Goal: Task Accomplishment & Management: Complete application form

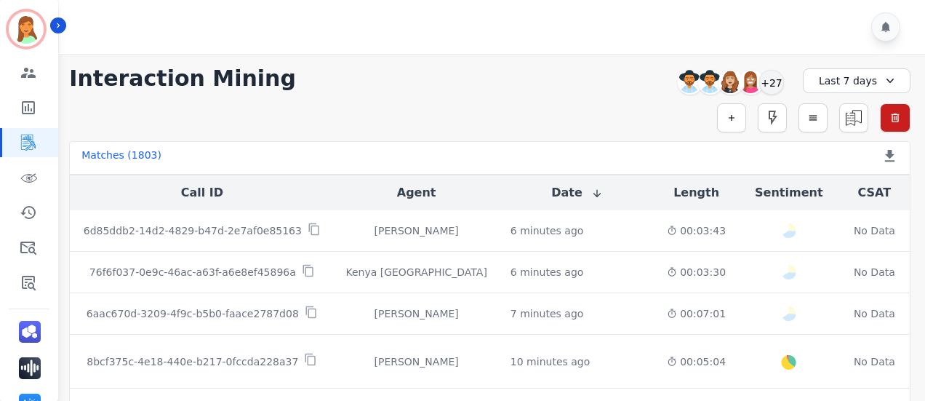
click at [534, 109] on div "Simple Search Metric Search Advanced Search Saved Rules Clear Filters" at bounding box center [489, 117] width 841 height 29
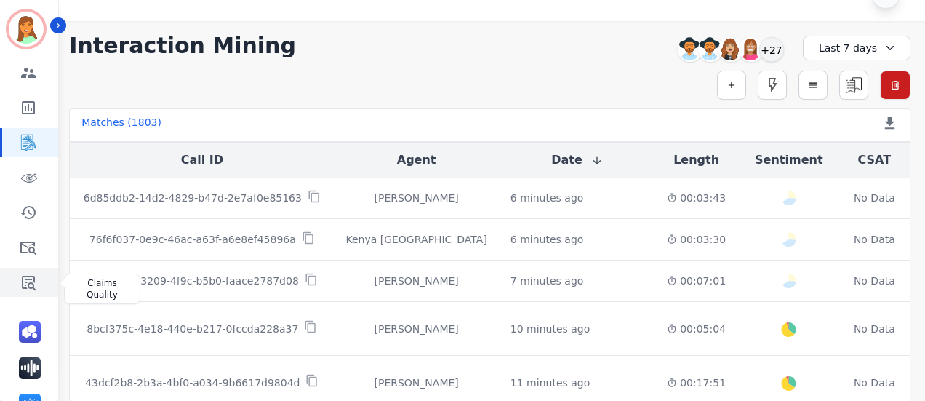
click at [28, 288] on icon "Sidebar" at bounding box center [28, 281] width 17 height 17
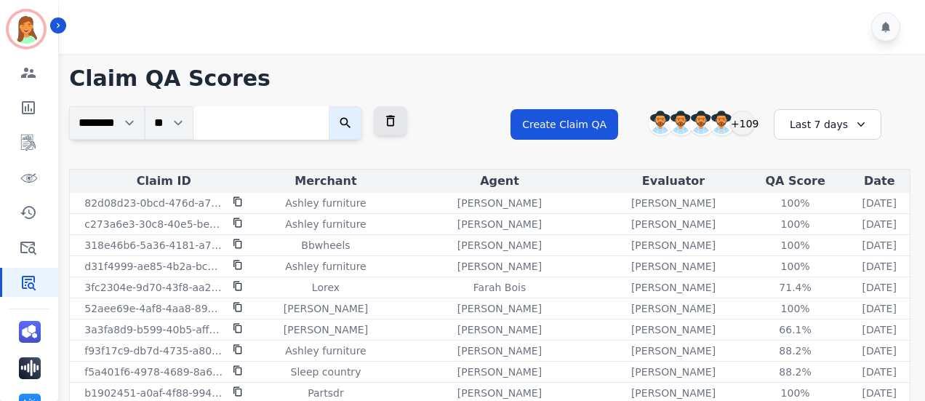
click at [260, 119] on input "search" at bounding box center [260, 122] width 135 height 33
paste input "**********"
type input "**********"
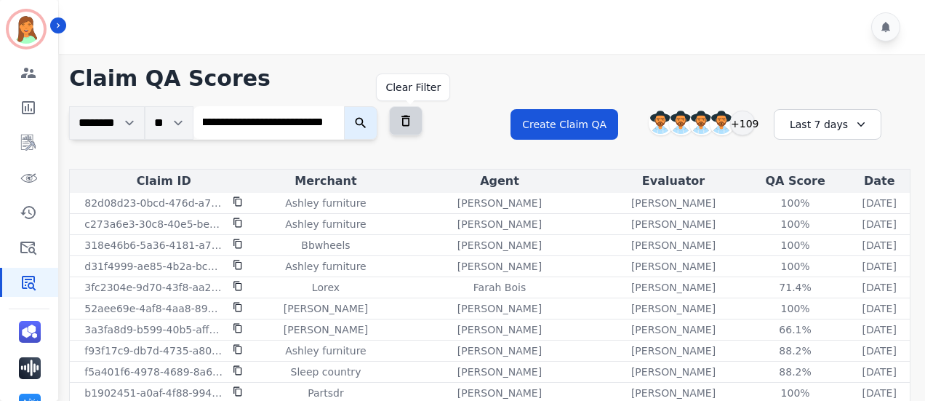
click at [413, 119] on icon at bounding box center [405, 120] width 15 height 15
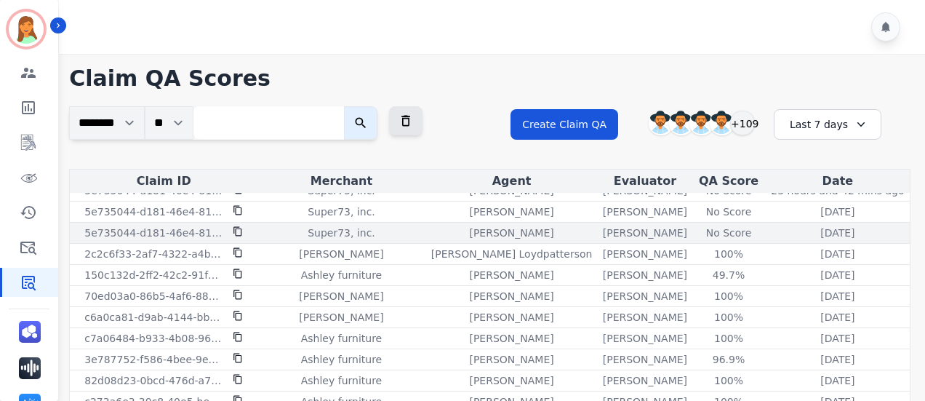
scroll to position [0, 0]
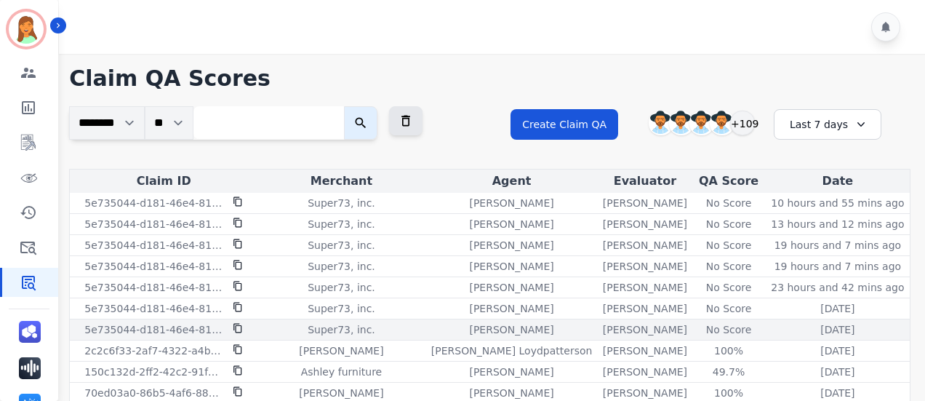
click at [701, 322] on div "No Score" at bounding box center [728, 329] width 65 height 15
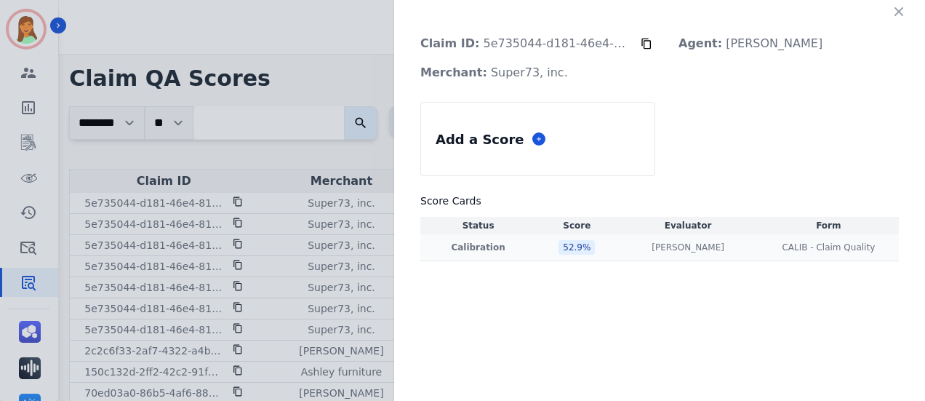
click at [667, 257] on td "[PERSON_NAME] [PERSON_NAME]" at bounding box center [687, 247] width 140 height 27
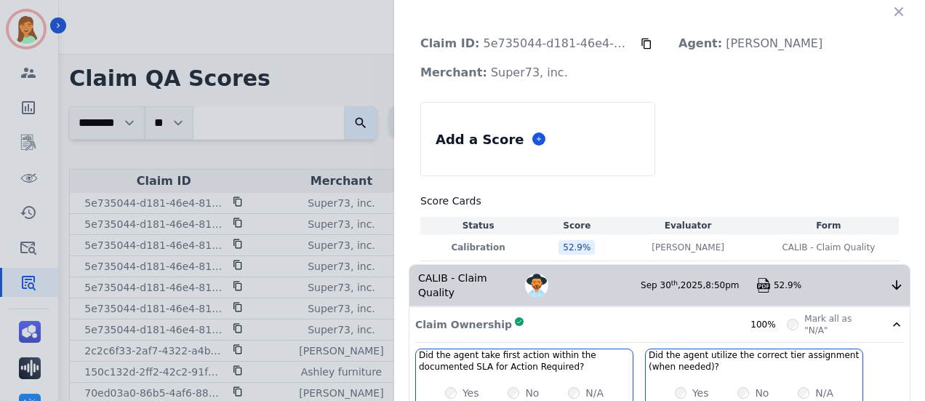
click at [896, 15] on button "button" at bounding box center [898, 11] width 23 height 23
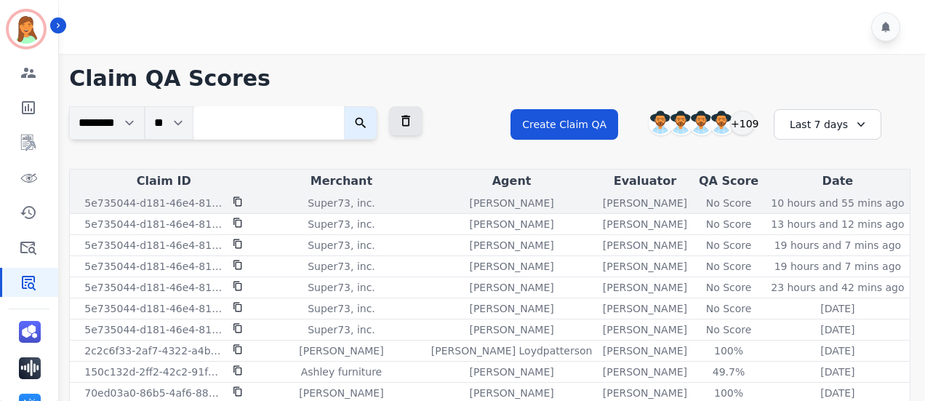
click at [240, 201] on icon at bounding box center [238, 201] width 10 height 10
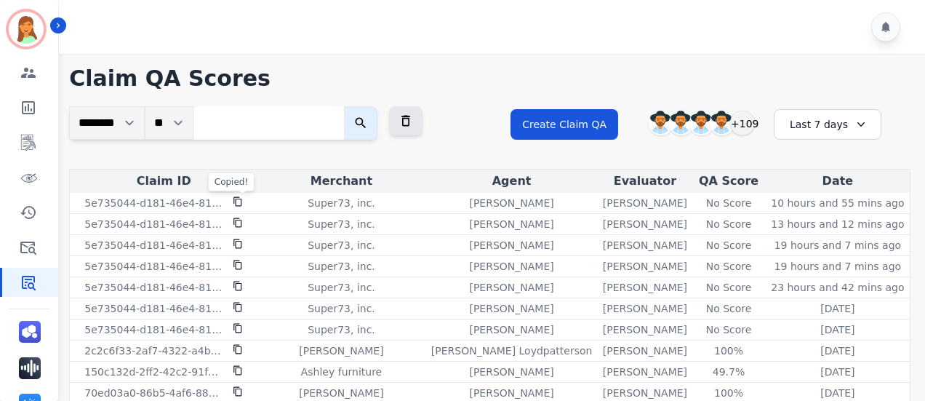
click at [289, 125] on input "search" at bounding box center [268, 122] width 150 height 33
paste input "**********"
type input "**********"
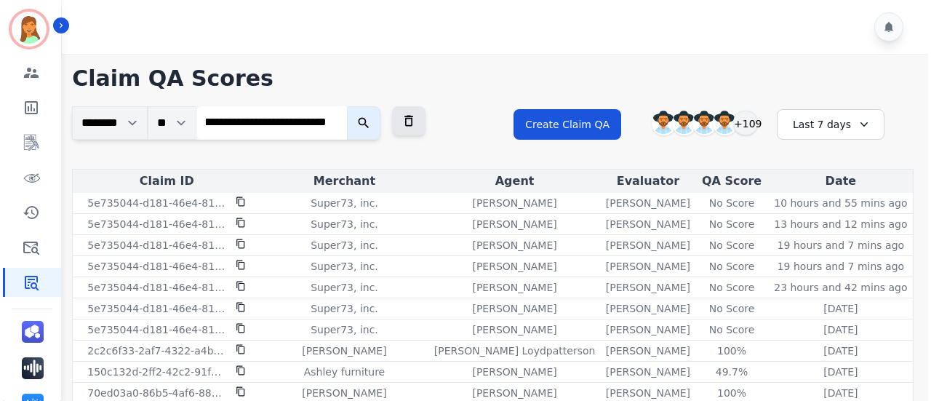
scroll to position [0, 0]
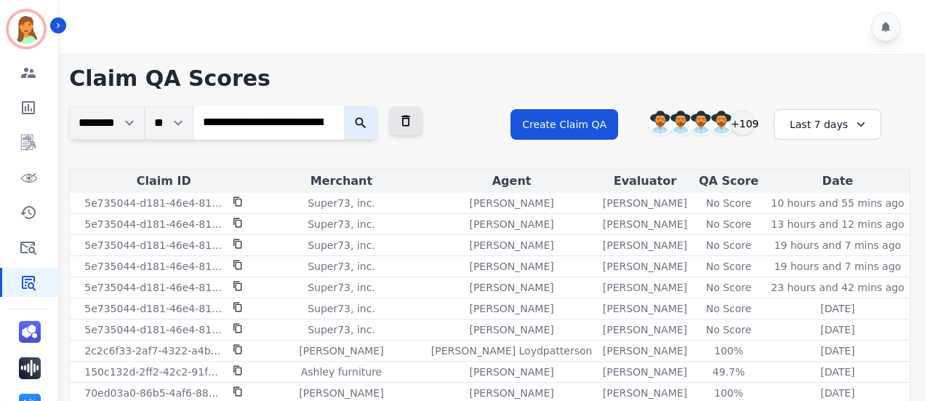
click at [372, 122] on button "submit" at bounding box center [360, 122] width 33 height 33
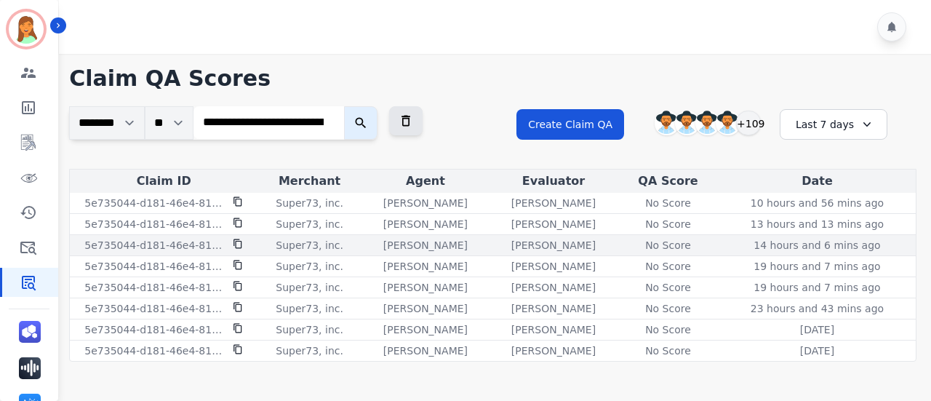
click at [687, 244] on div "No Score" at bounding box center [667, 245] width 65 height 15
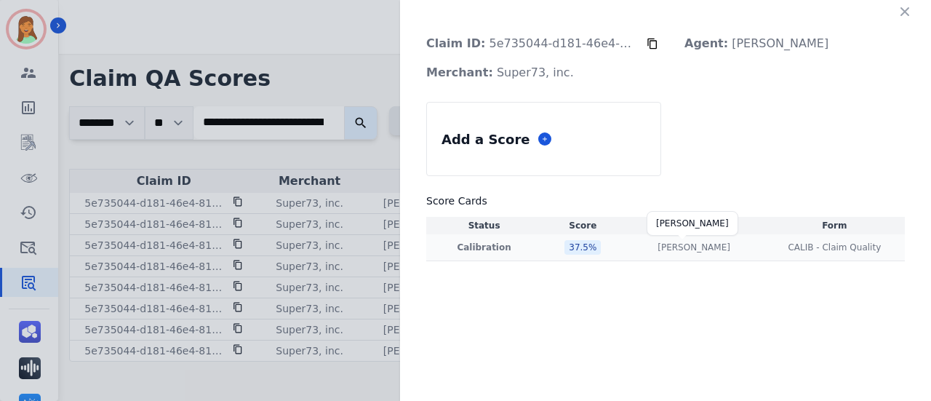
click at [691, 244] on p "[PERSON_NAME]" at bounding box center [693, 247] width 73 height 12
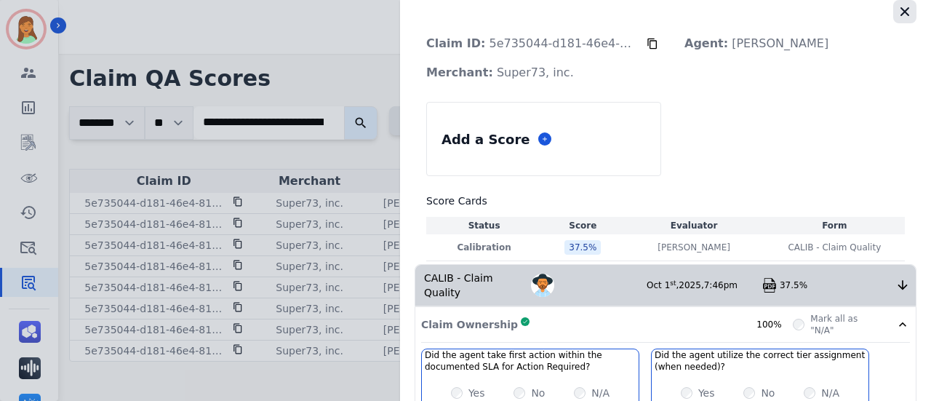
click at [901, 17] on icon "button" at bounding box center [904, 11] width 15 height 15
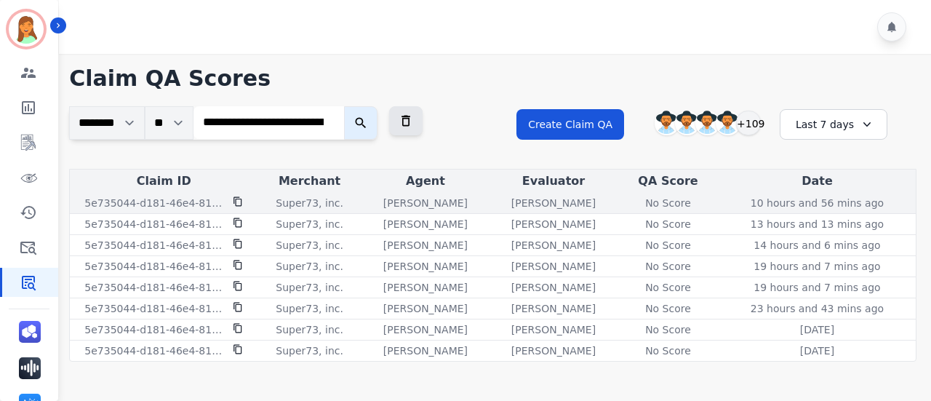
click at [665, 201] on div "No Score" at bounding box center [667, 203] width 65 height 15
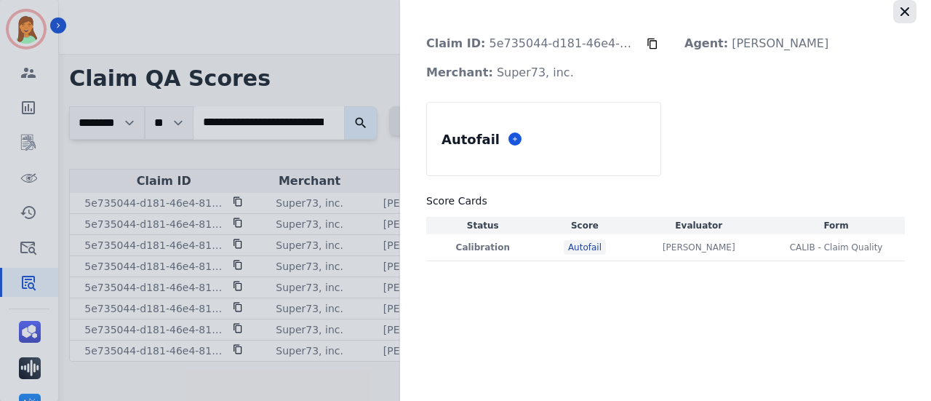
click at [911, 5] on icon "button" at bounding box center [904, 11] width 15 height 15
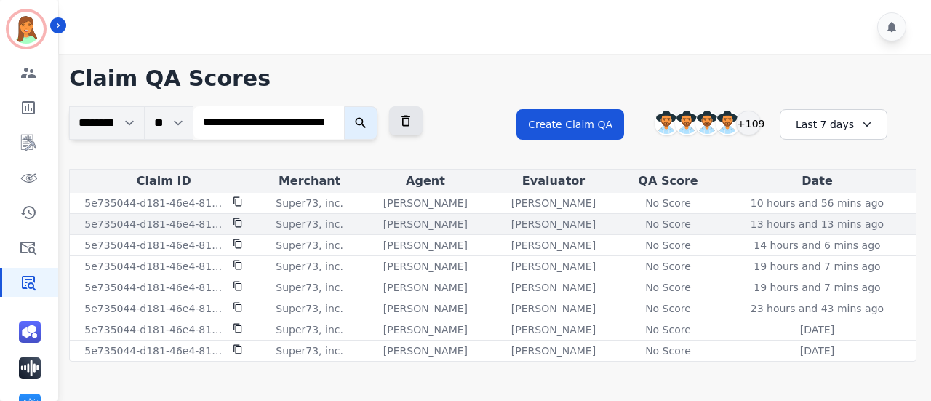
click at [686, 217] on div "No Score" at bounding box center [667, 224] width 65 height 15
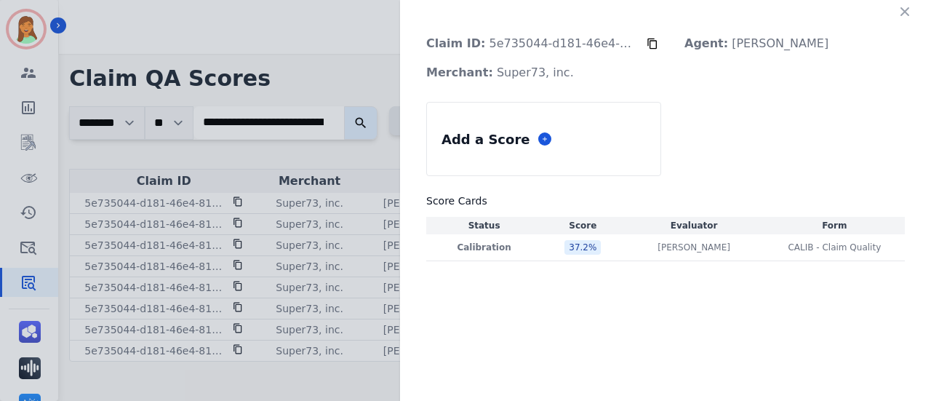
click at [904, 5] on button "button" at bounding box center [904, 11] width 23 height 23
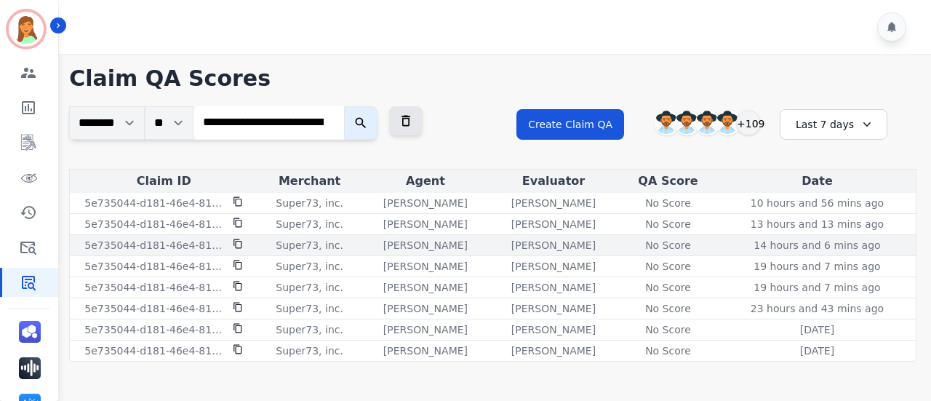
click at [670, 240] on div "No Score" at bounding box center [667, 245] width 65 height 15
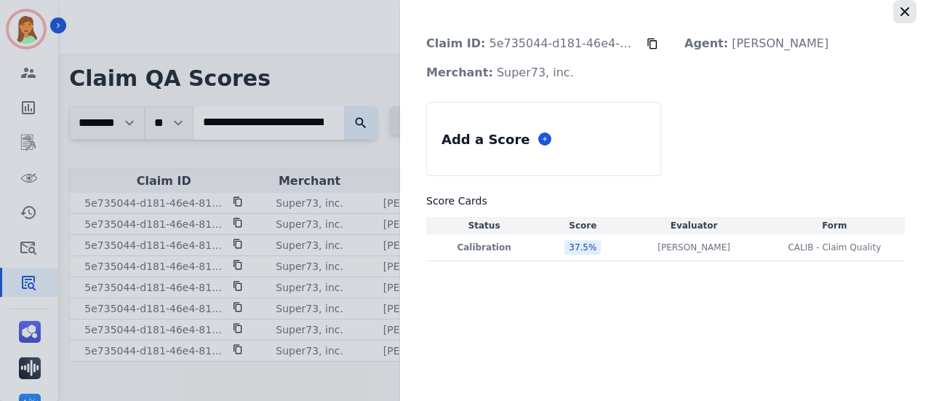
click at [910, 15] on icon "button" at bounding box center [904, 11] width 15 height 15
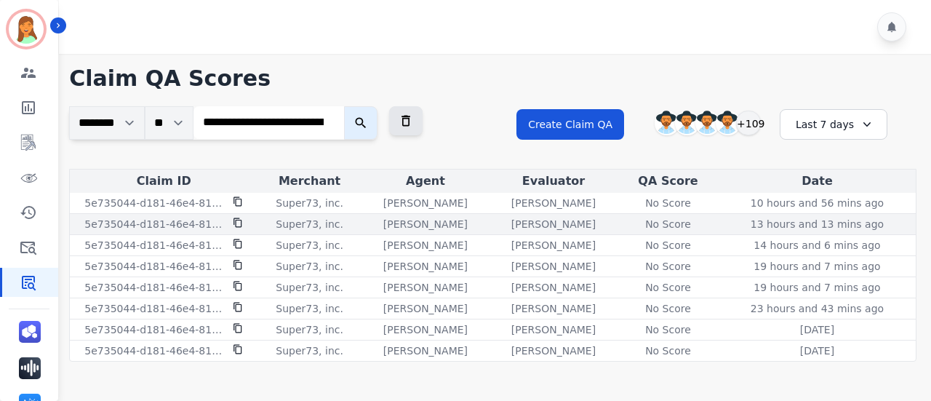
click at [664, 219] on div "No Score" at bounding box center [667, 224] width 65 height 15
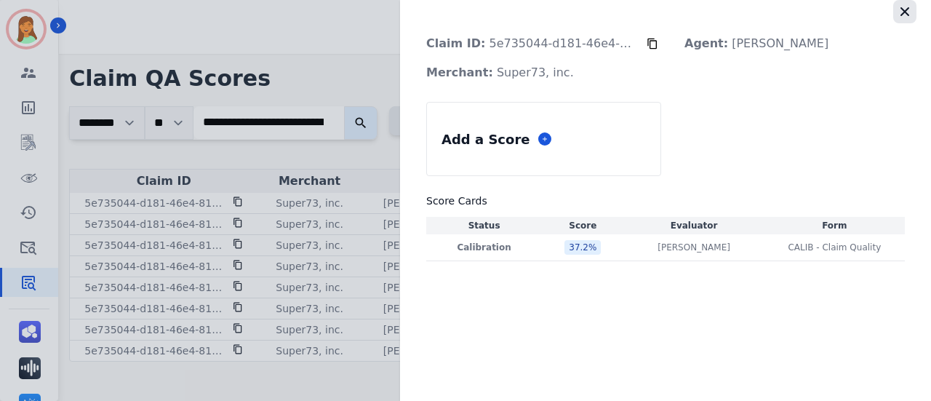
click at [899, 14] on icon "button" at bounding box center [904, 11] width 15 height 15
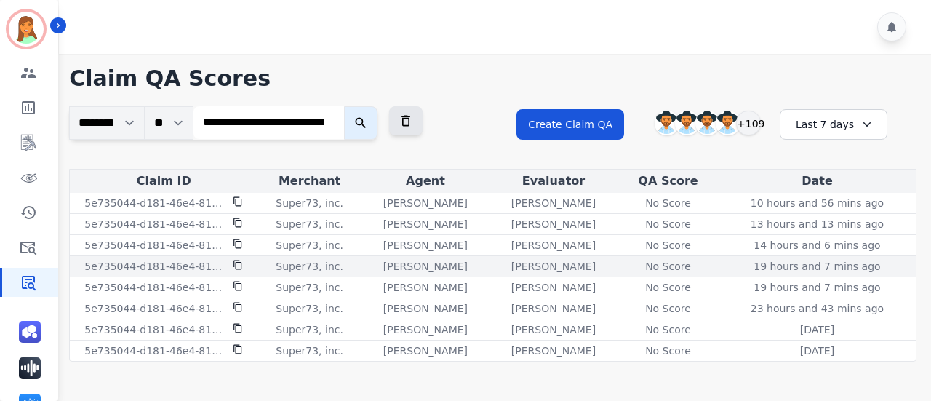
click at [680, 270] on div "No Score" at bounding box center [667, 266] width 65 height 15
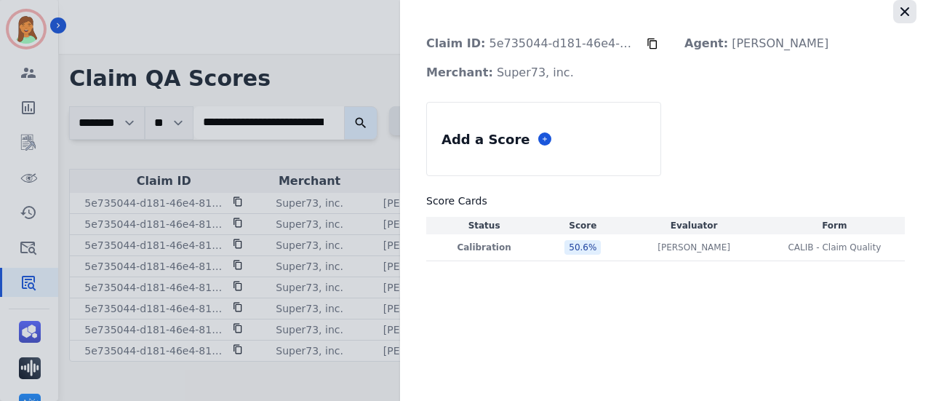
click at [903, 12] on icon "button" at bounding box center [904, 11] width 9 height 9
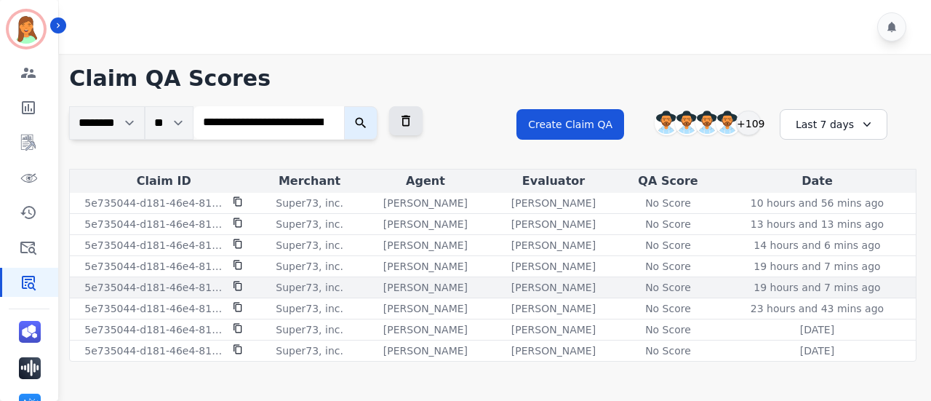
click at [662, 284] on div "No Score" at bounding box center [667, 287] width 65 height 15
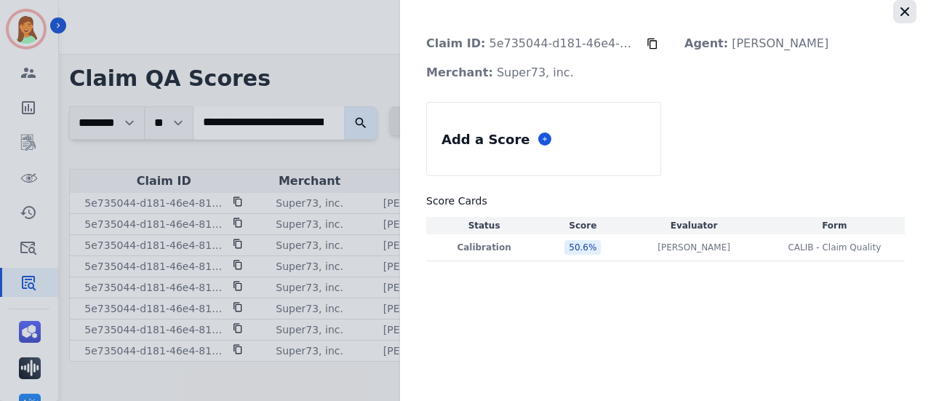
click at [910, 7] on icon "button" at bounding box center [904, 11] width 15 height 15
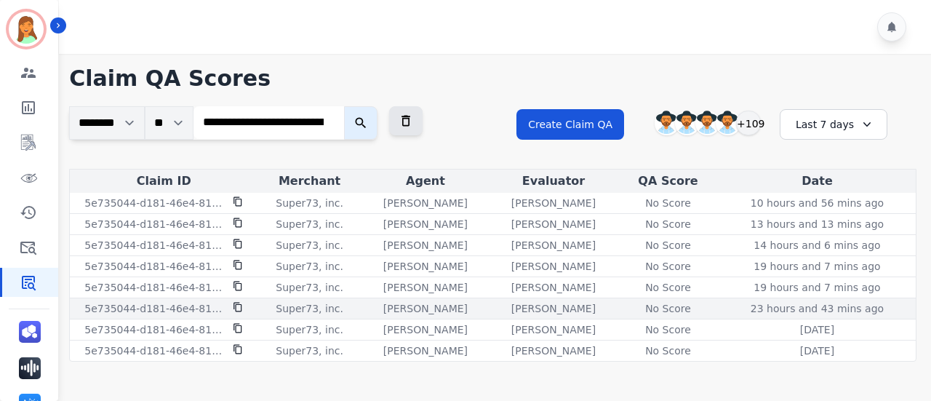
click at [678, 302] on div "No Score" at bounding box center [667, 308] width 65 height 15
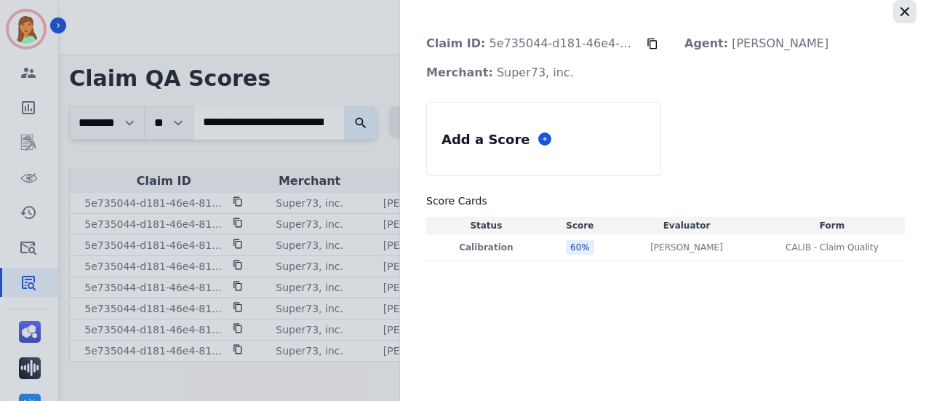
click at [909, 21] on button "button" at bounding box center [904, 11] width 23 height 23
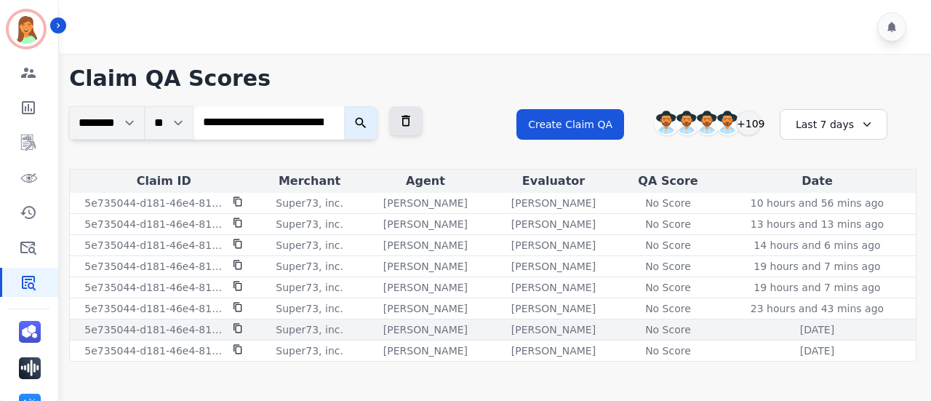
click at [662, 325] on div "No Score" at bounding box center [667, 329] width 65 height 15
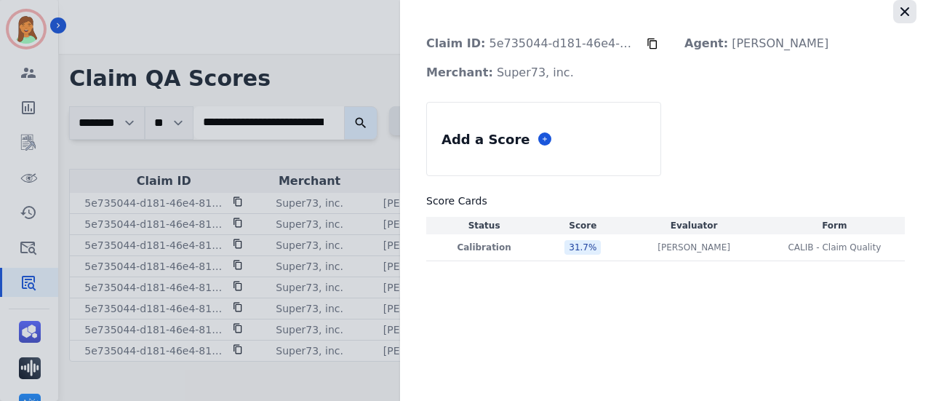
click at [909, 9] on icon "button" at bounding box center [904, 11] width 15 height 15
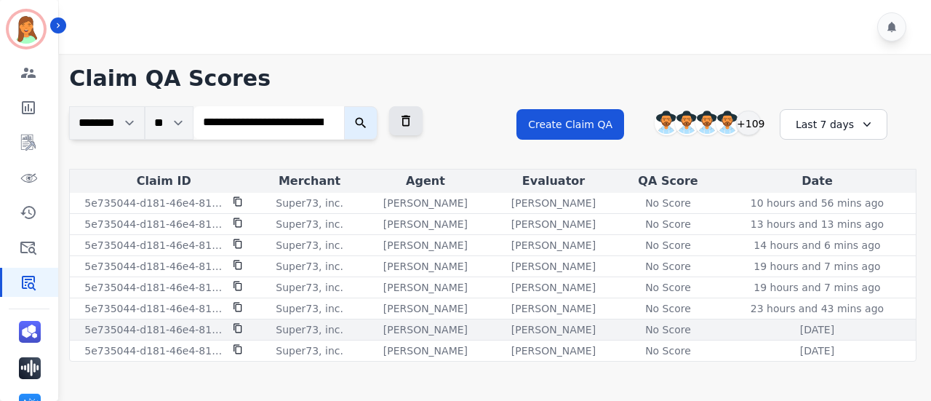
click at [660, 332] on div "No Score" at bounding box center [667, 329] width 65 height 15
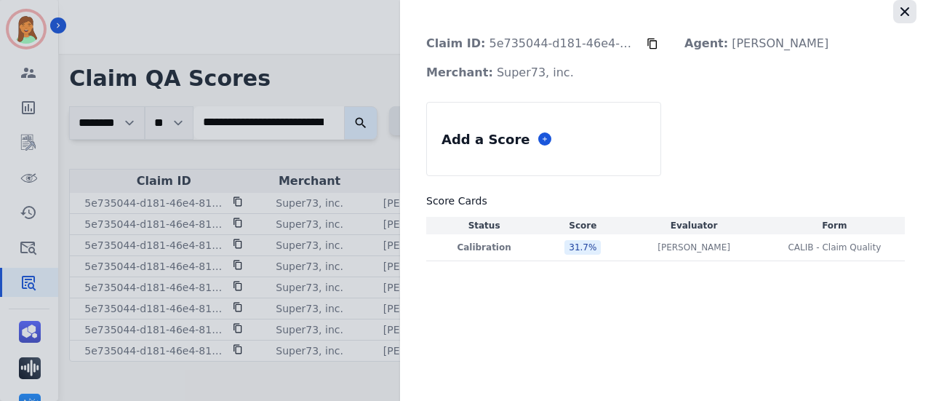
click at [900, 6] on icon "button" at bounding box center [904, 11] width 15 height 15
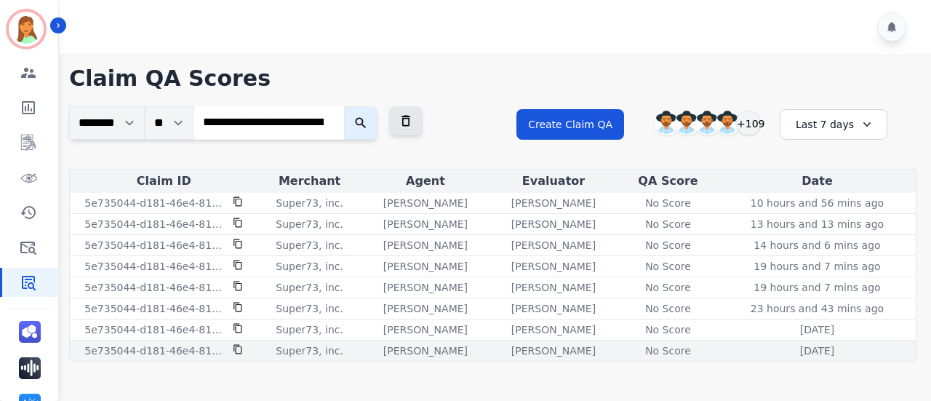
click at [686, 354] on div "No Score" at bounding box center [667, 350] width 65 height 15
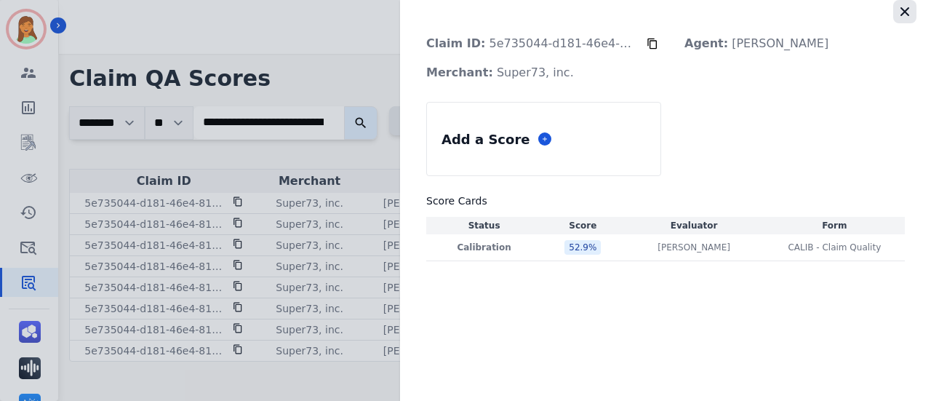
click at [914, 6] on button "button" at bounding box center [904, 11] width 23 height 23
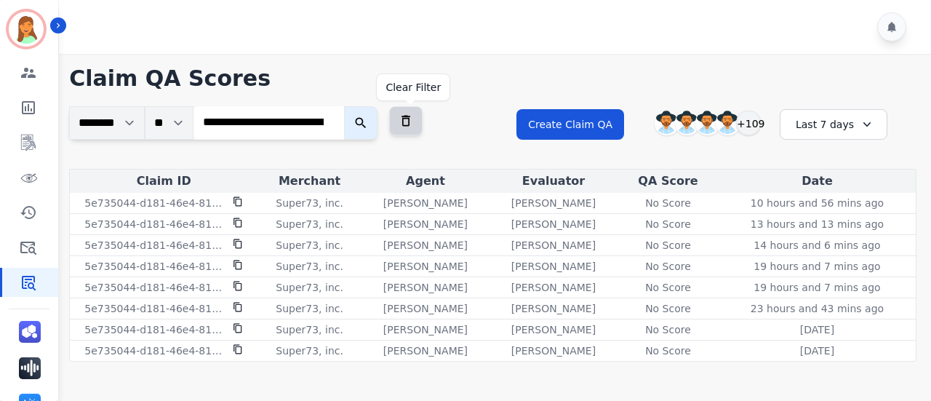
click at [413, 121] on icon at bounding box center [405, 120] width 15 height 15
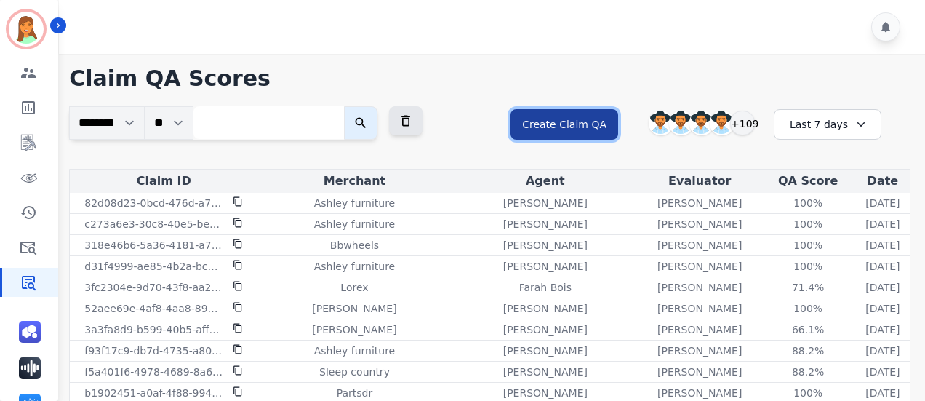
click at [567, 132] on button "Create Claim QA" at bounding box center [564, 124] width 108 height 31
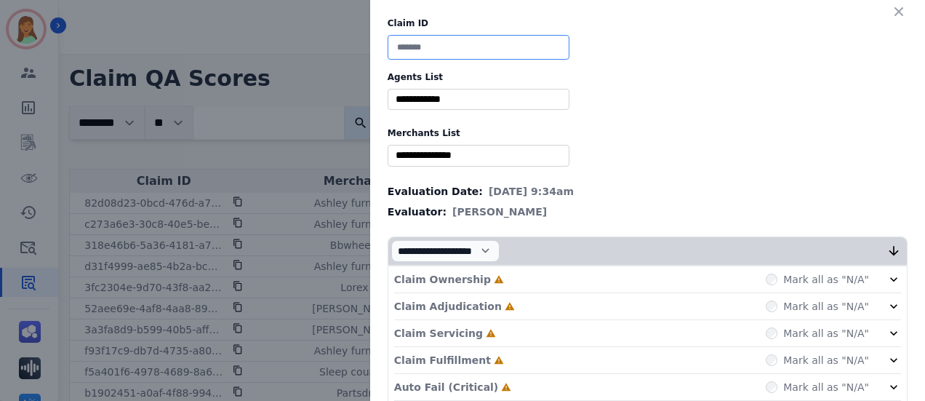
click at [457, 41] on input at bounding box center [479, 47] width 182 height 25
paste input "**********"
type input "**********"
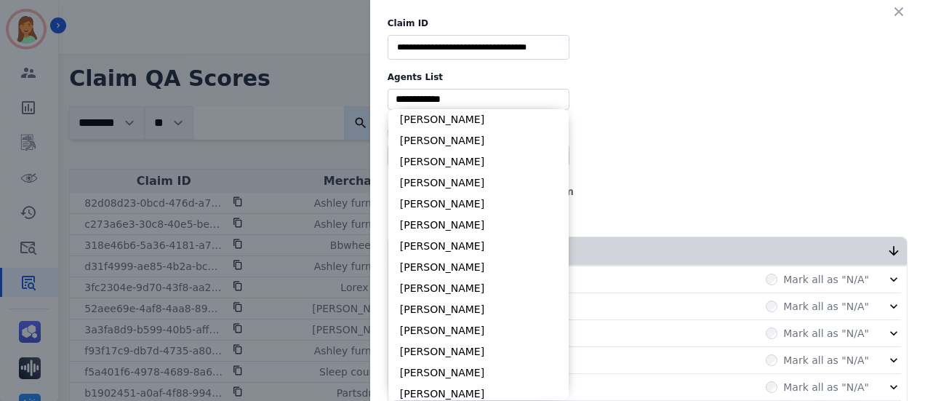
click at [459, 93] on input "selected options" at bounding box center [478, 99] width 174 height 15
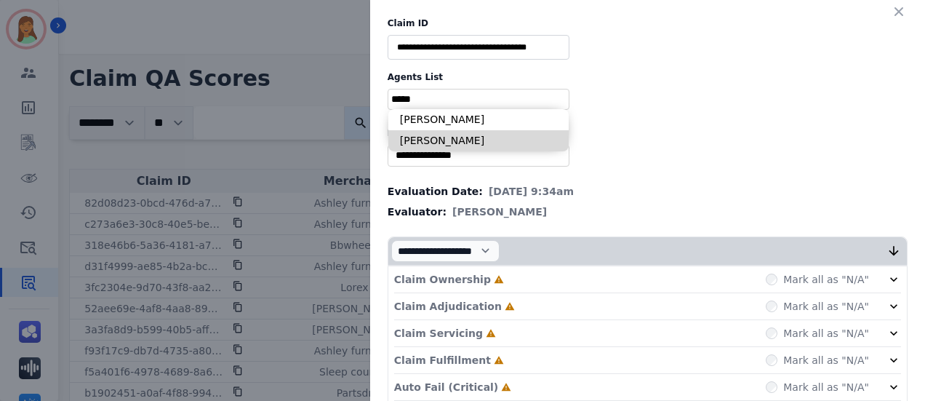
type input "*****"
click at [470, 138] on li "[PERSON_NAME]" at bounding box center [478, 140] width 180 height 21
type input "**********"
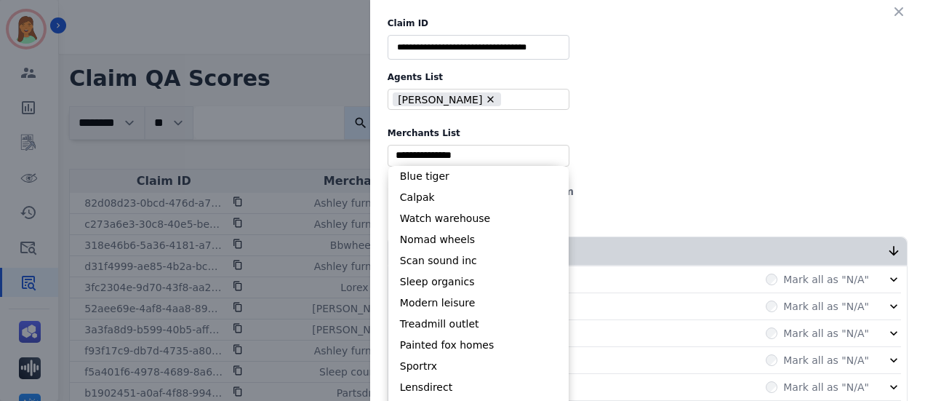
click at [472, 153] on input "selected options" at bounding box center [478, 155] width 174 height 15
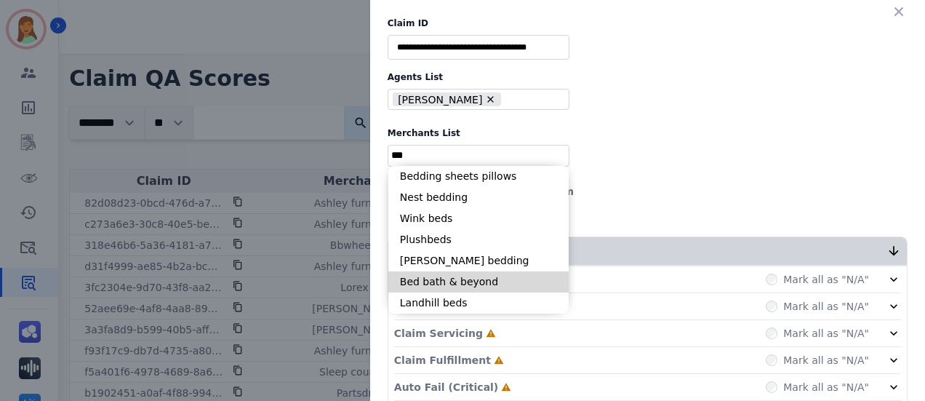
type input "***"
click at [472, 276] on li "Bed bath & beyond" at bounding box center [478, 281] width 180 height 21
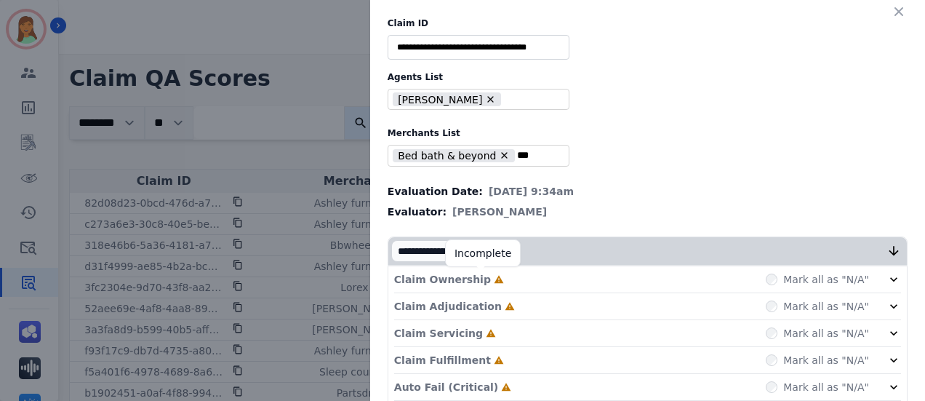
type input "**********"
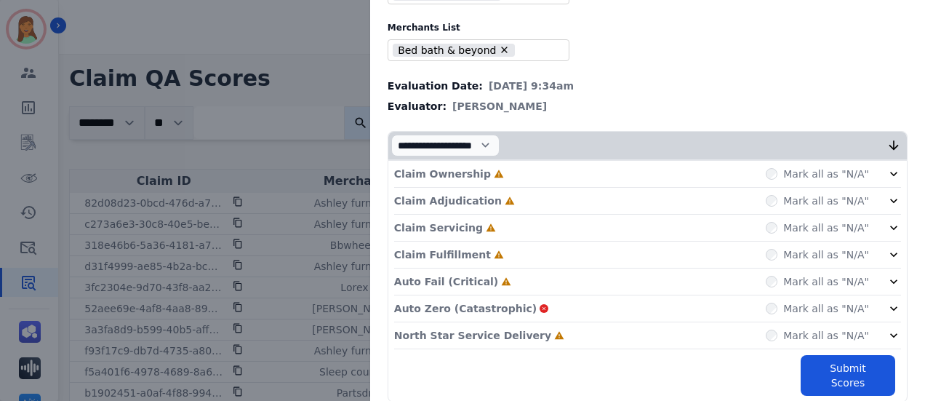
click at [550, 334] on div "North Star Service Delivery Incomplete Mark all as "N/A"" at bounding box center [647, 335] width 507 height 27
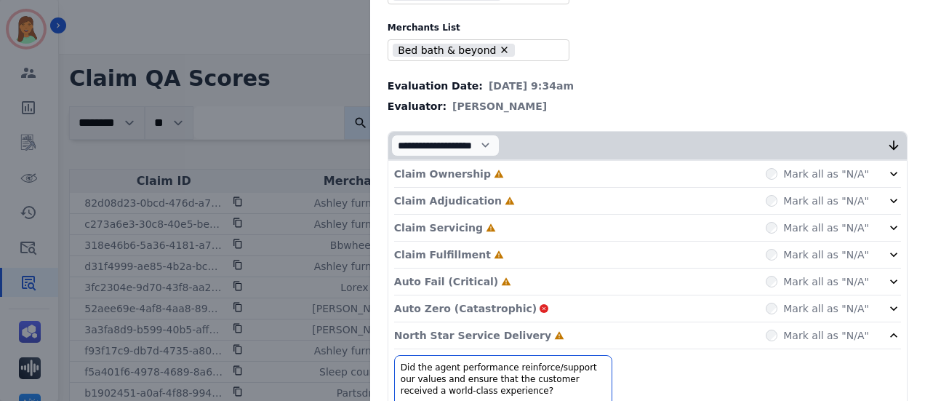
click at [515, 268] on div "Auto Fail (Critical) Incomplete Mark all as "N/A"" at bounding box center [647, 281] width 507 height 27
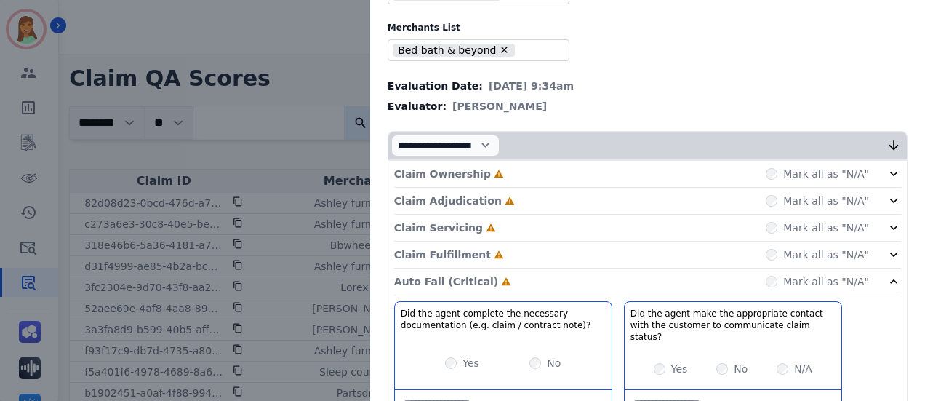
click at [516, 252] on div "Claim Fulfillment Incomplete Mark all as "N/A"" at bounding box center [647, 254] width 507 height 27
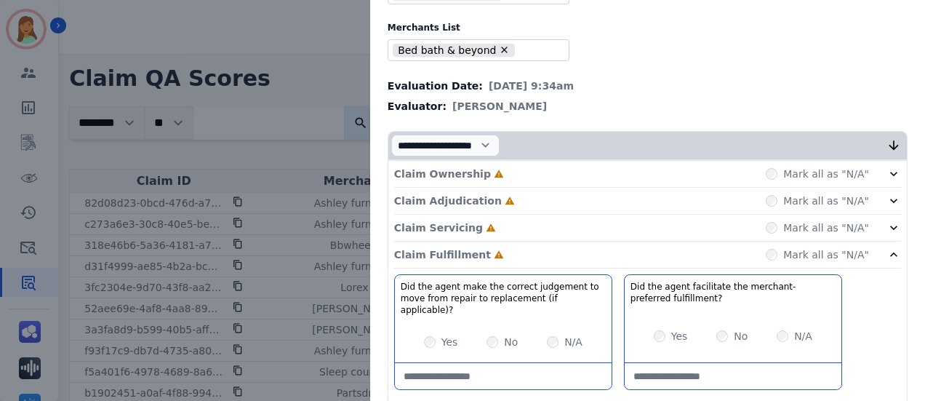
click at [522, 215] on div "Claim Servicing Incomplete Mark all as "N/A"" at bounding box center [647, 227] width 507 height 27
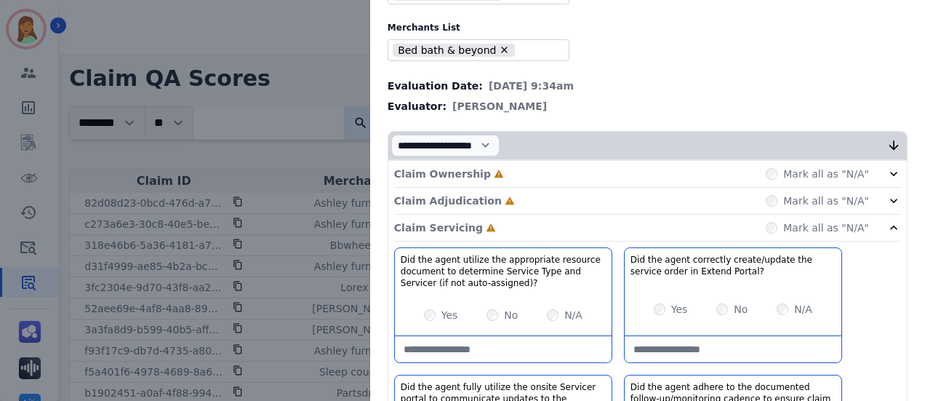
click at [541, 188] on div "Claim Adjudication Incomplete Mark all as "N/A"" at bounding box center [647, 201] width 507 height 27
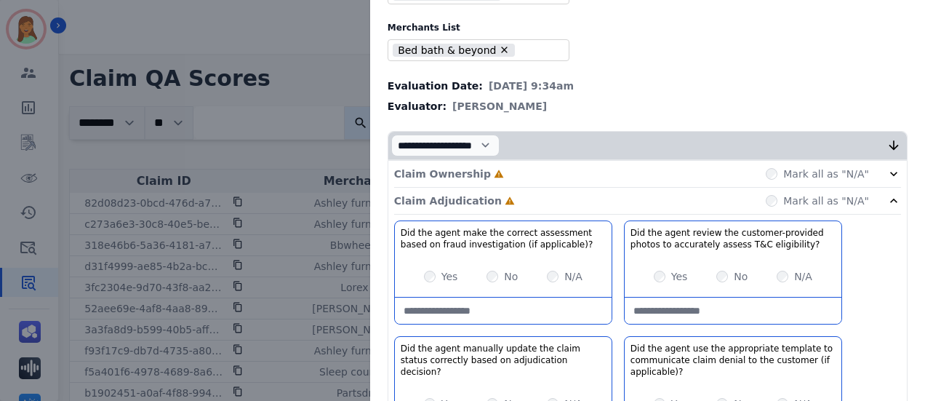
click at [552, 168] on div "Claim Ownership Incomplete Mark all as "N/A"" at bounding box center [647, 174] width 507 height 27
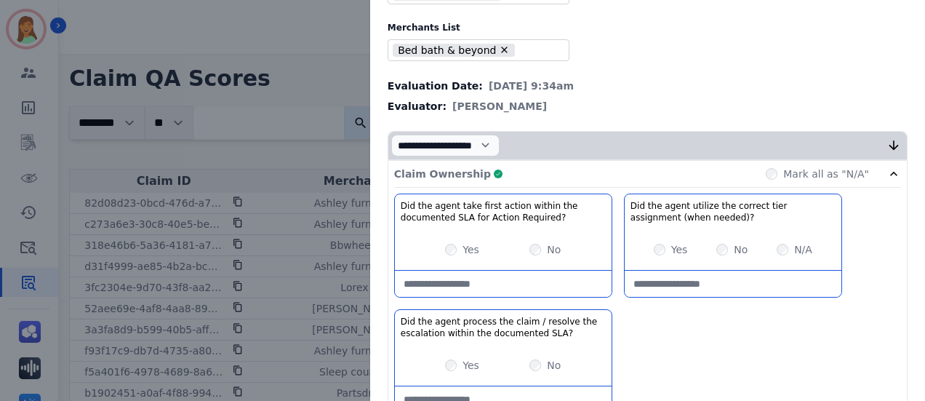
click at [702, 170] on div "Claim Ownership Complete Mark all as "N/A"" at bounding box center [647, 174] width 507 height 27
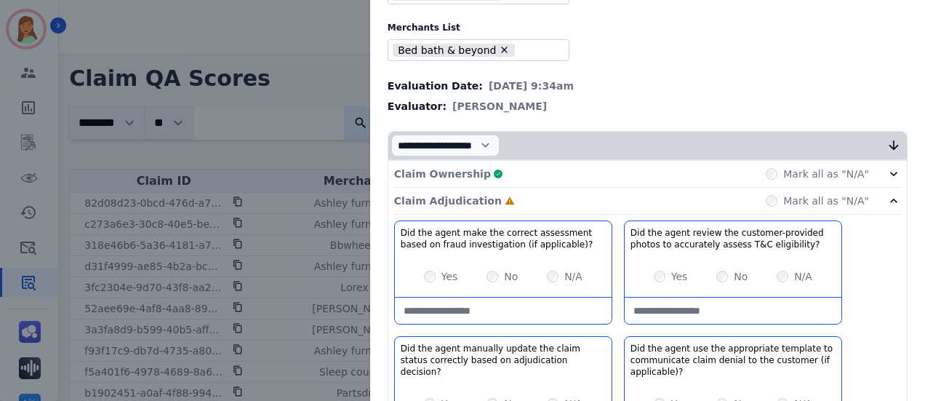
click at [457, 301] on applicable\)\?-note at bounding box center [503, 310] width 217 height 26
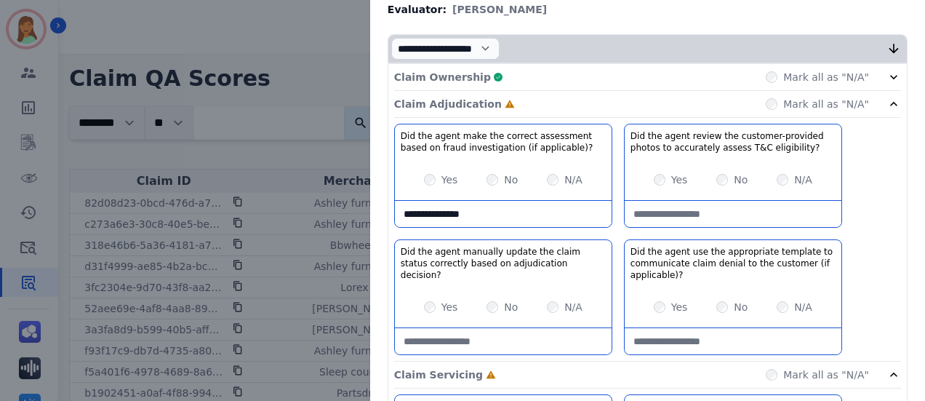
type applicable\)\?-note "**********"
click at [591, 98] on div "Claim Adjudication Complete Mark all as "N/A"" at bounding box center [647, 104] width 507 height 27
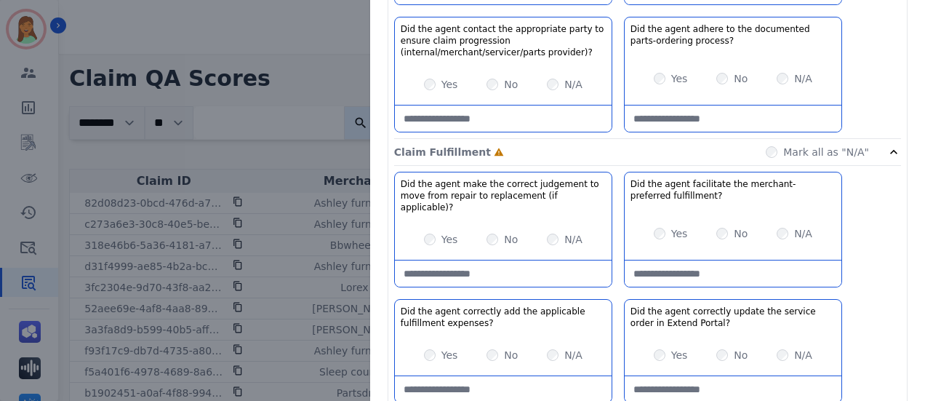
scroll to position [687, 0]
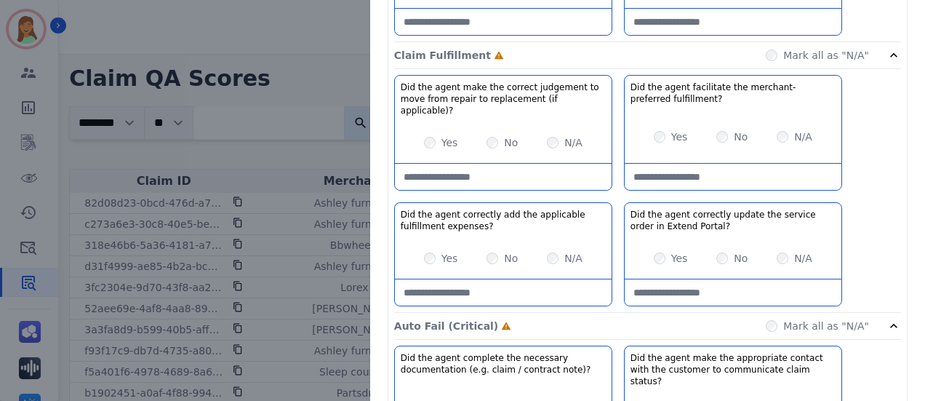
click at [781, 48] on div "Mark all as "N/A"" at bounding box center [817, 55] width 103 height 15
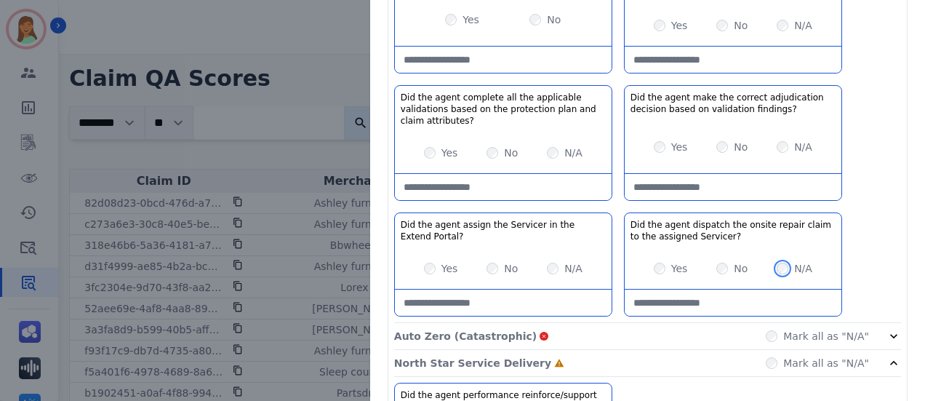
scroll to position [1202, 0]
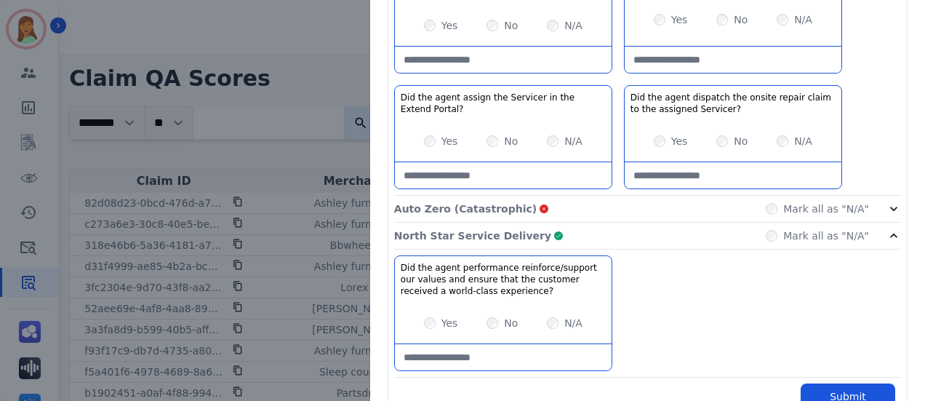
click at [569, 222] on div "North Star Service Delivery Complete Mark all as "N/A"" at bounding box center [647, 235] width 507 height 27
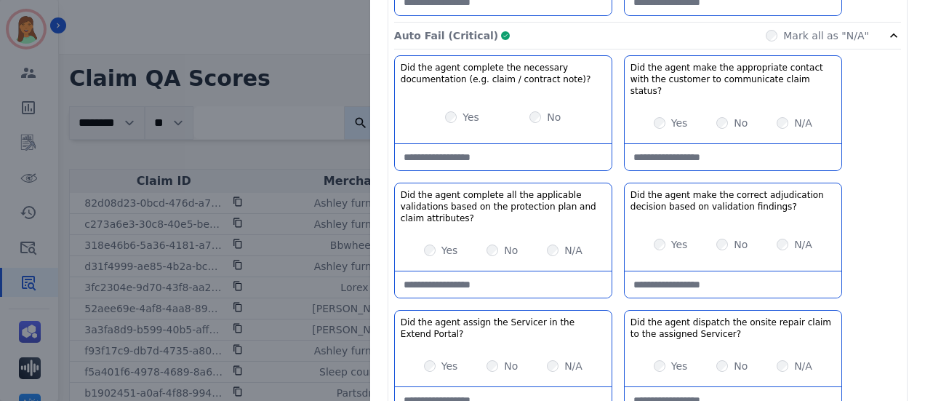
scroll to position [880, 0]
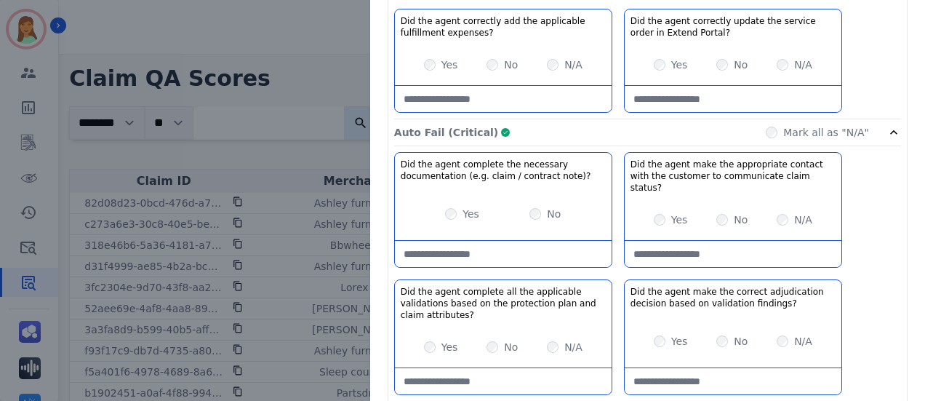
click at [545, 119] on div "Auto Fail (Critical) Complete Mark all as "N/A"" at bounding box center [647, 132] width 507 height 27
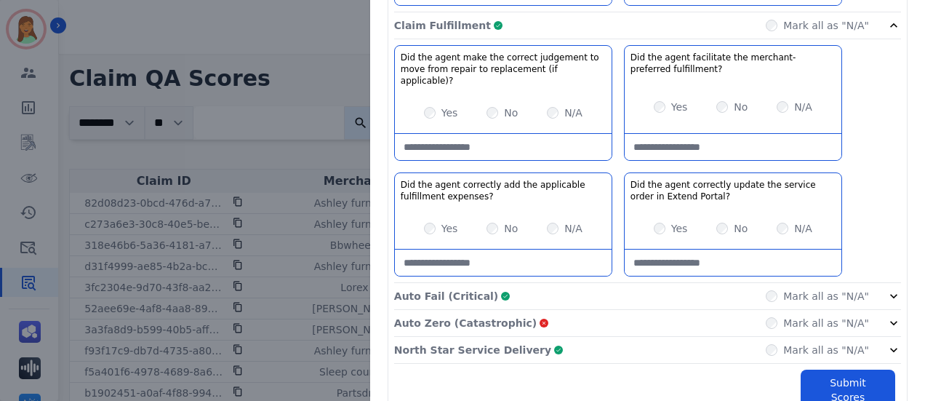
click at [541, 27] on div "Claim Fulfillment Complete Mark all as "N/A"" at bounding box center [647, 25] width 507 height 27
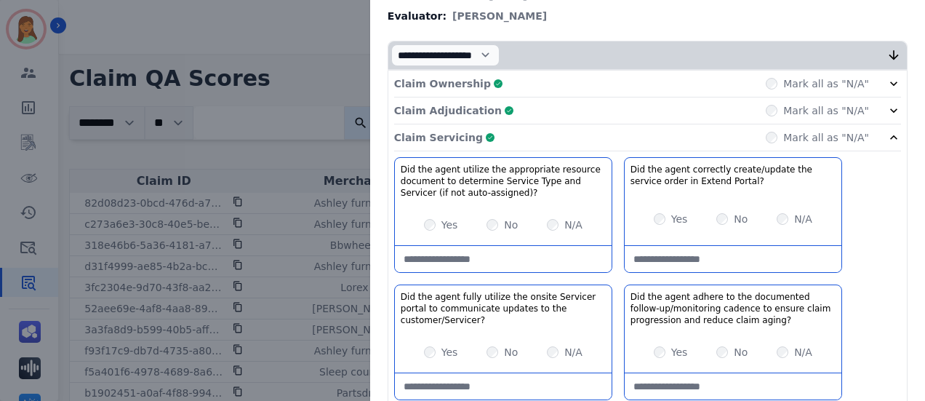
scroll to position [99, 0]
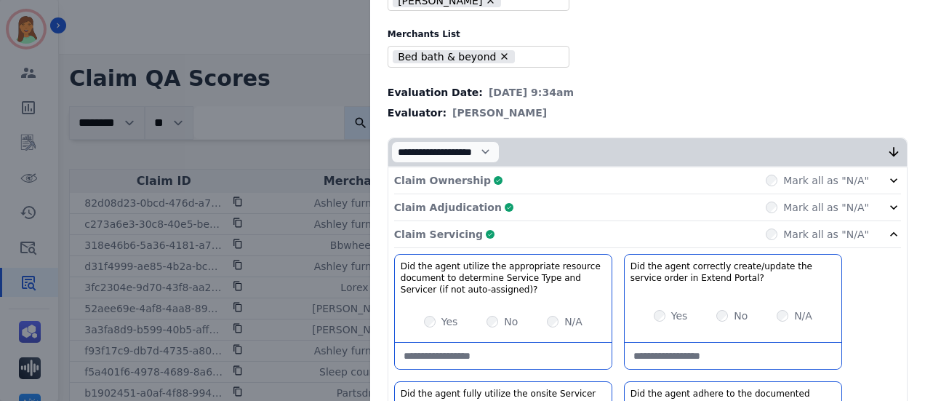
click at [569, 228] on div "Claim Servicing Complete Mark all as "N/A"" at bounding box center [647, 234] width 507 height 27
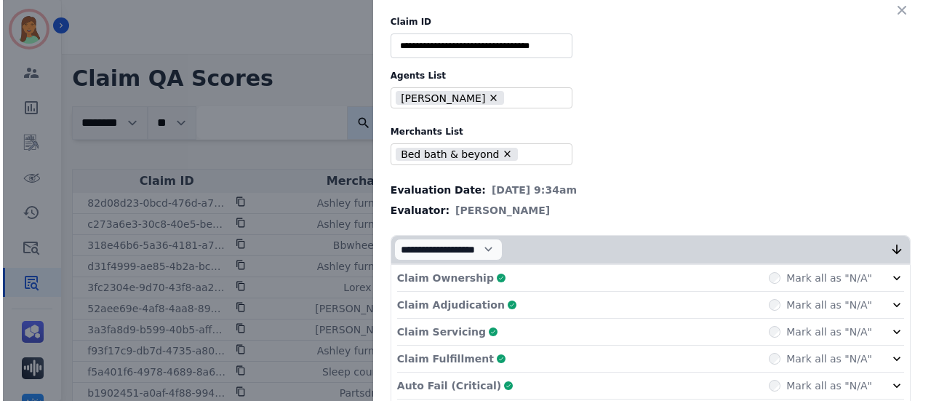
scroll to position [105, 0]
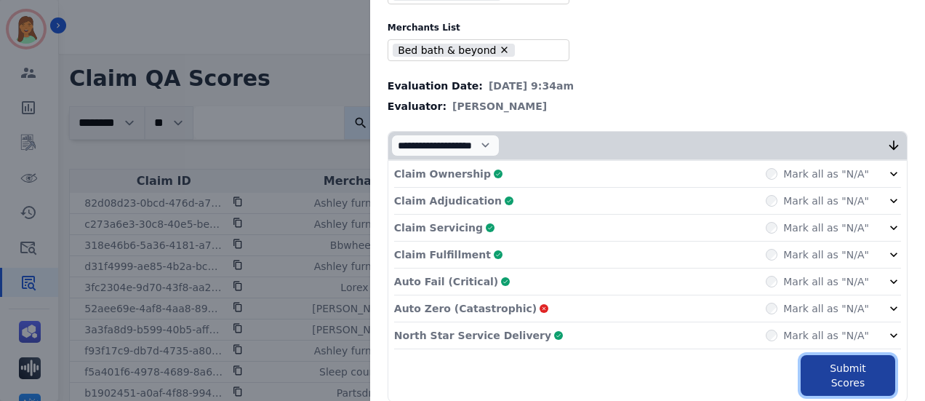
click at [856, 360] on button "Submit Scores" at bounding box center [847, 375] width 95 height 41
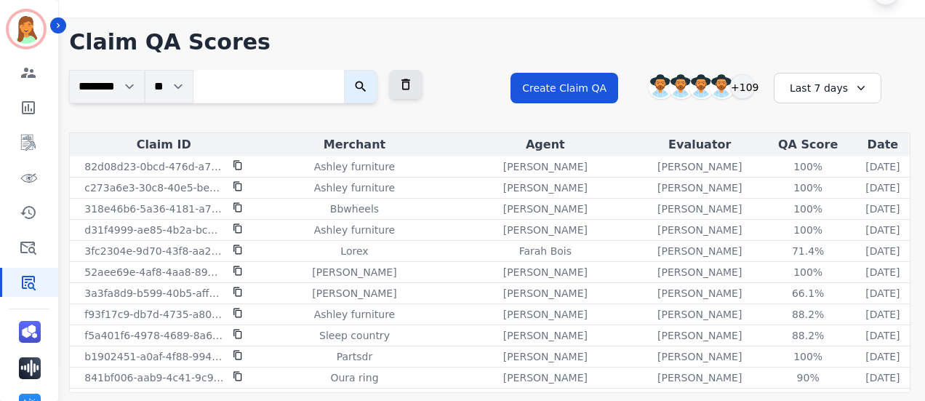
scroll to position [0, 0]
